Goal: Task Accomplishment & Management: Complete application form

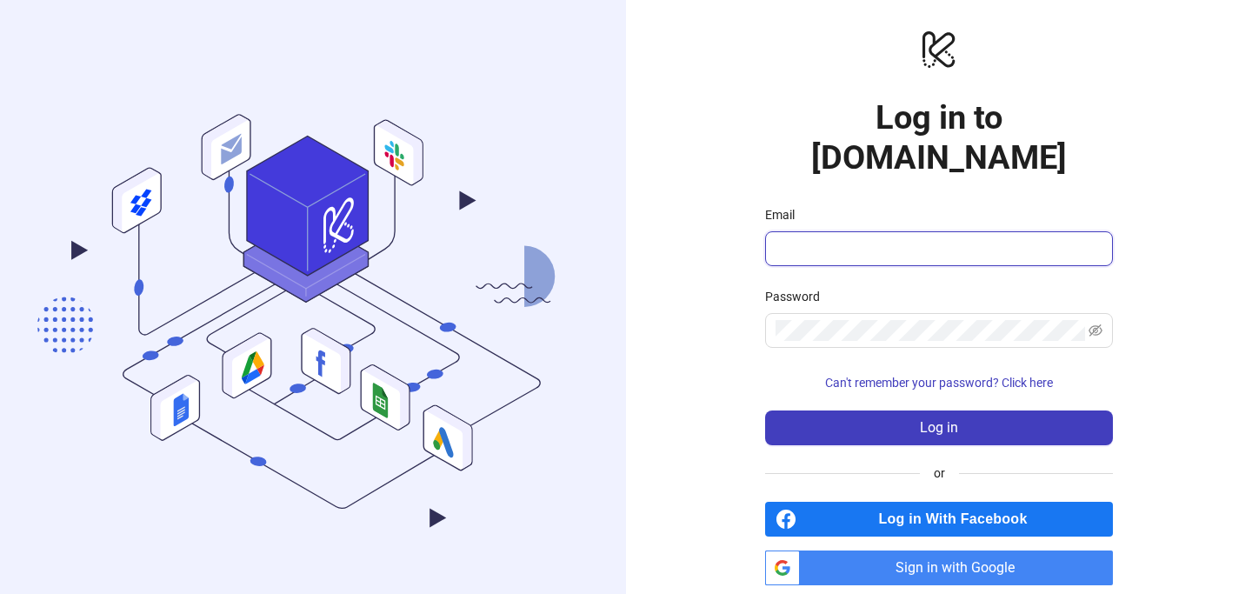
click at [846, 238] on input "Email" at bounding box center [936, 248] width 323 height 21
click at [701, 400] on div "logo/logo-mobile Log in to Kitchn.io Email Password Can't remember your passwor…" at bounding box center [939, 306] width 626 height 613
click at [875, 550] on span "Sign in with Google" at bounding box center [960, 567] width 306 height 35
click at [825, 550] on span "Sign in with Google" at bounding box center [960, 567] width 306 height 35
click at [862, 231] on span at bounding box center [939, 248] width 348 height 35
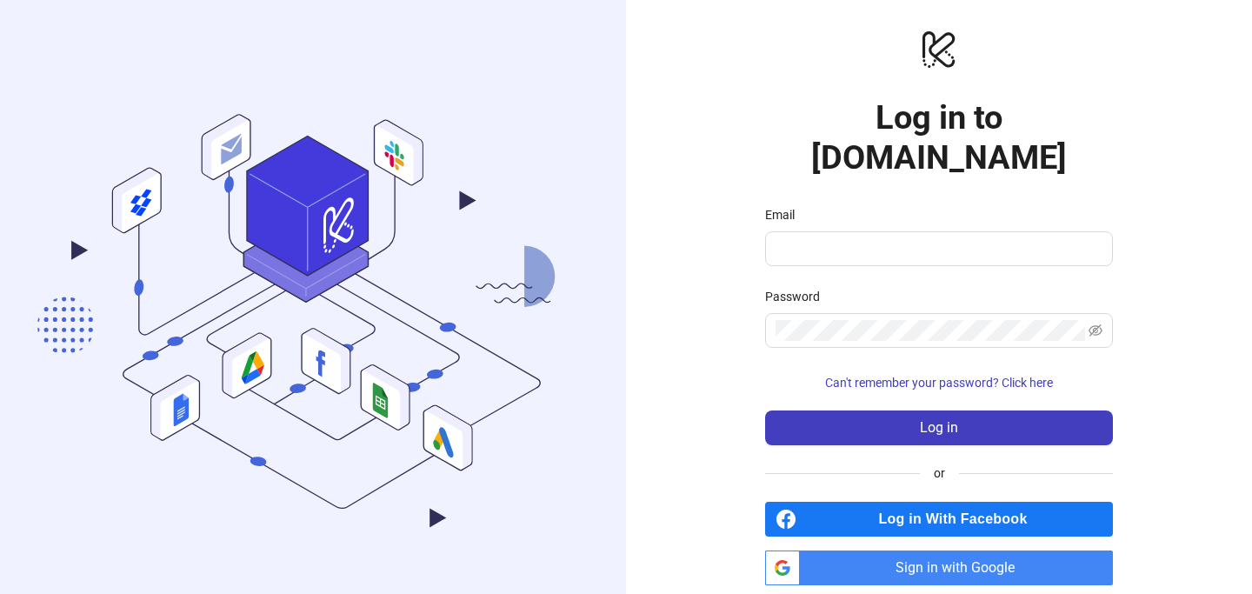
click at [915, 550] on span "Sign in with Google" at bounding box center [960, 567] width 306 height 35
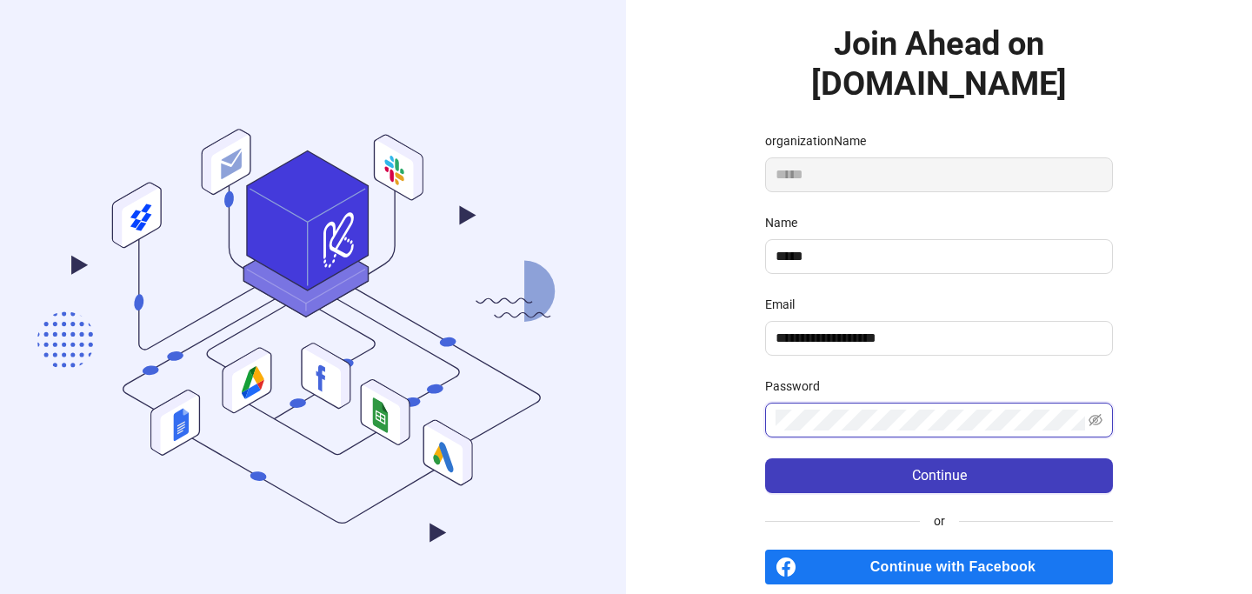
scroll to position [116, 0]
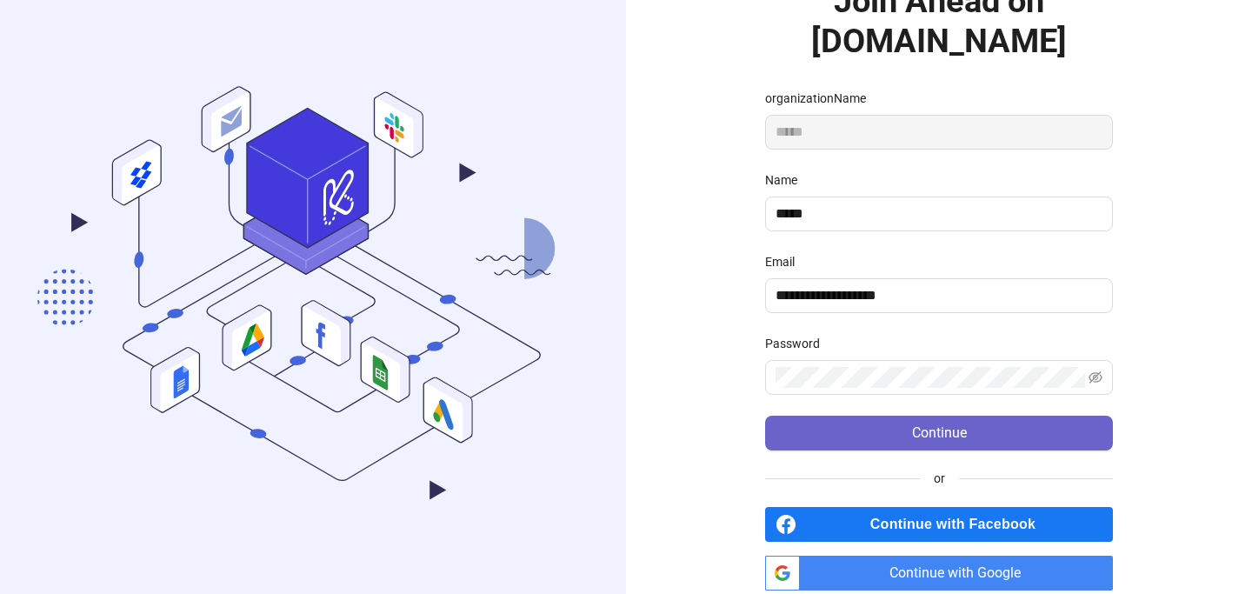
click at [962, 417] on button "Continue" at bounding box center [939, 433] width 348 height 35
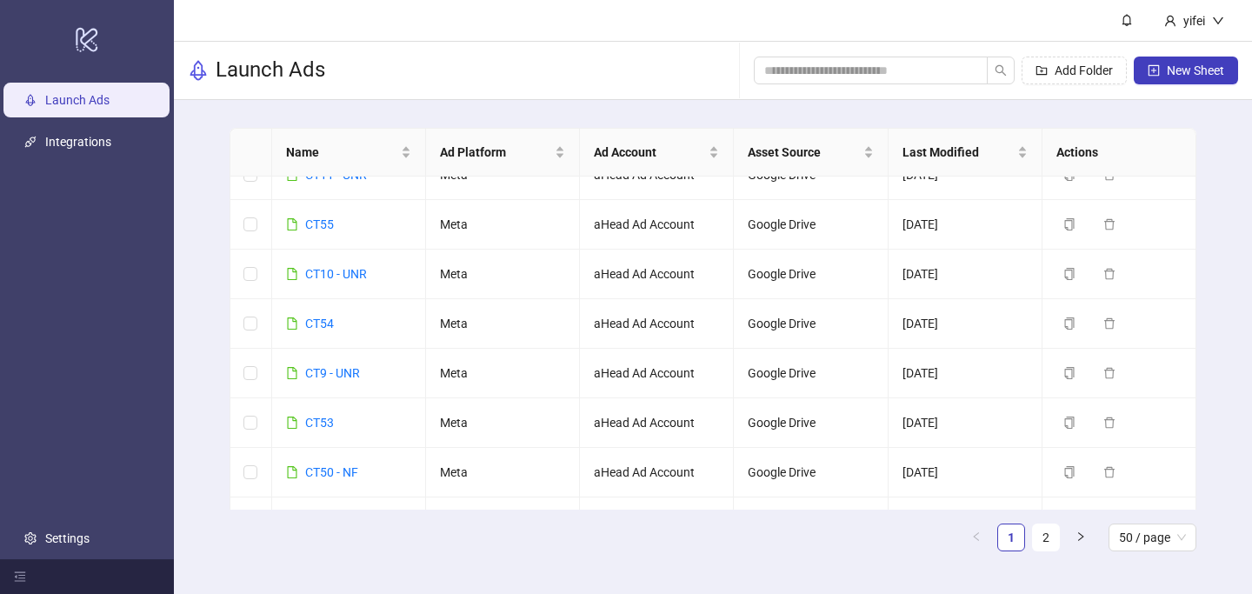
scroll to position [1268, 0]
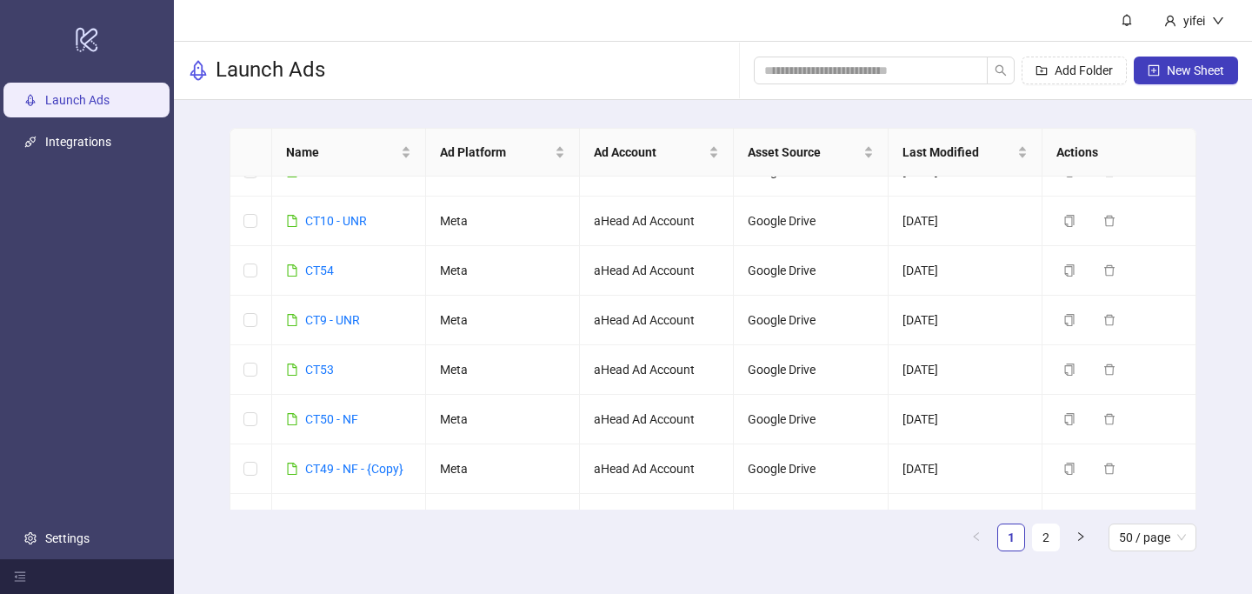
click at [605, 88] on div "Launch Ads Add Folder New Sheet" at bounding box center [713, 71] width 1078 height 58
